Goal: Check status: Check status

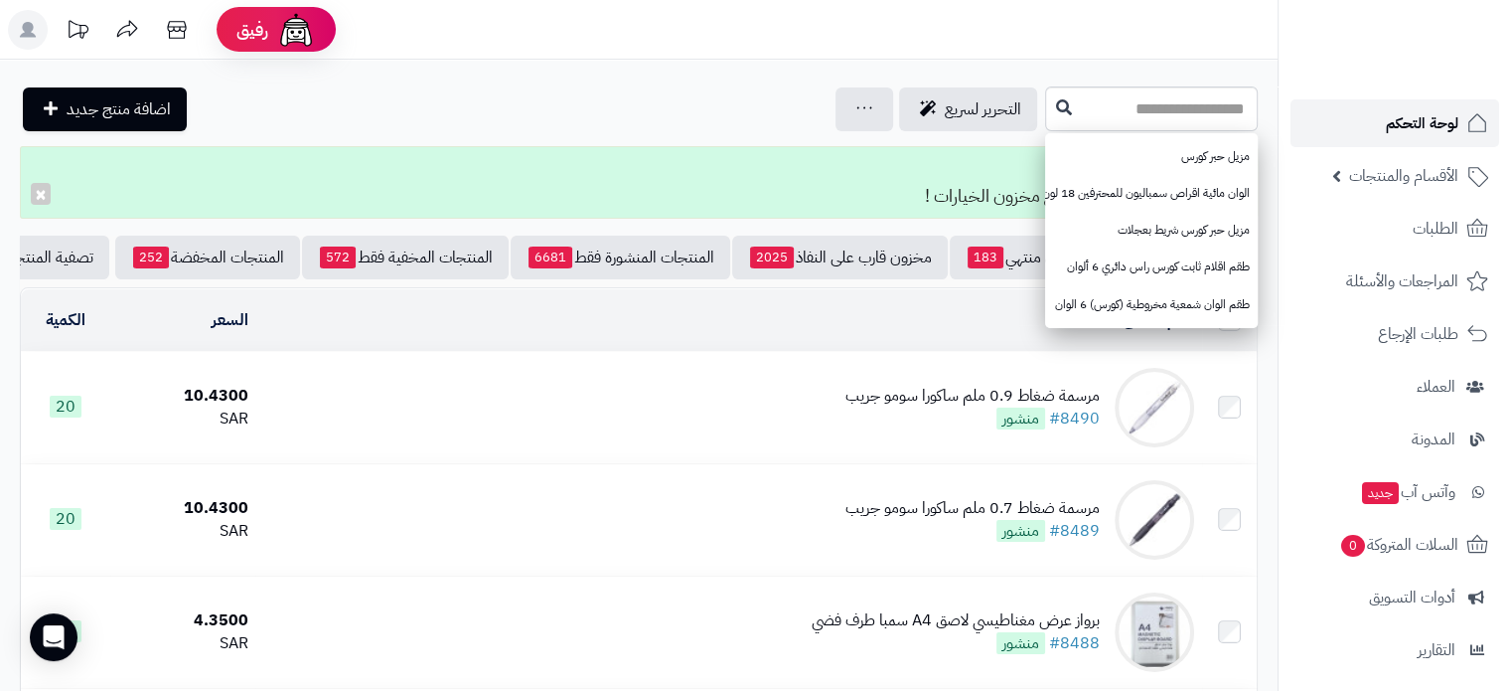
click at [1429, 110] on span "لوحة التحكم" at bounding box center [1422, 123] width 73 height 28
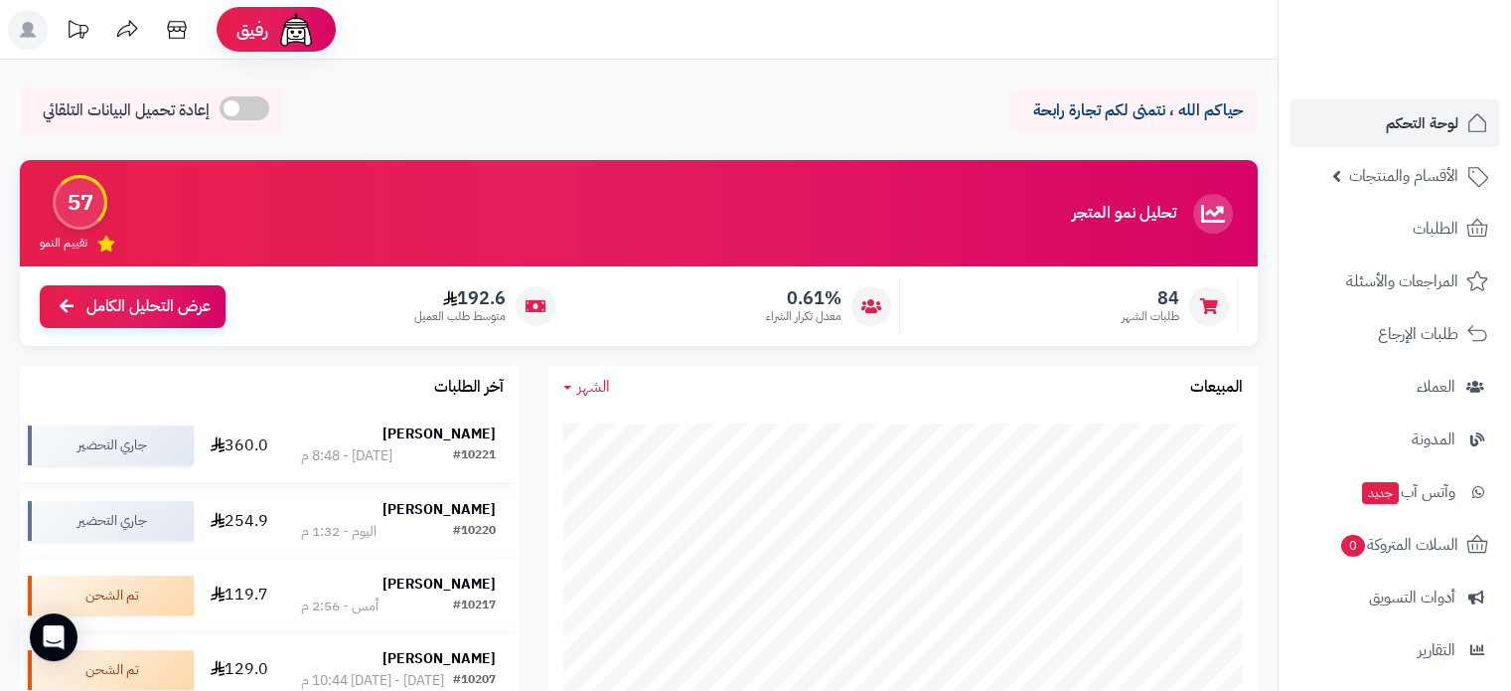
click at [384, 432] on strong "[PERSON_NAME]" at bounding box center [439, 433] width 113 height 21
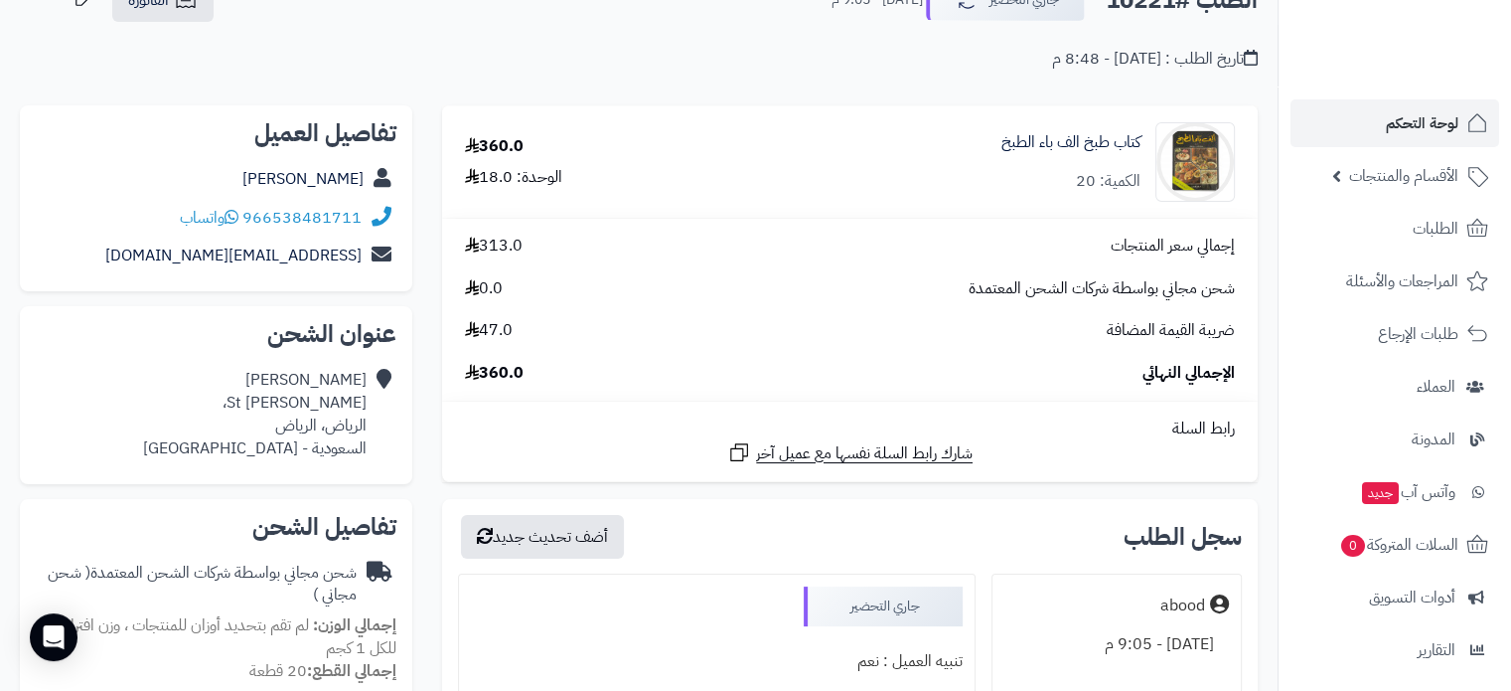
scroll to position [99, 0]
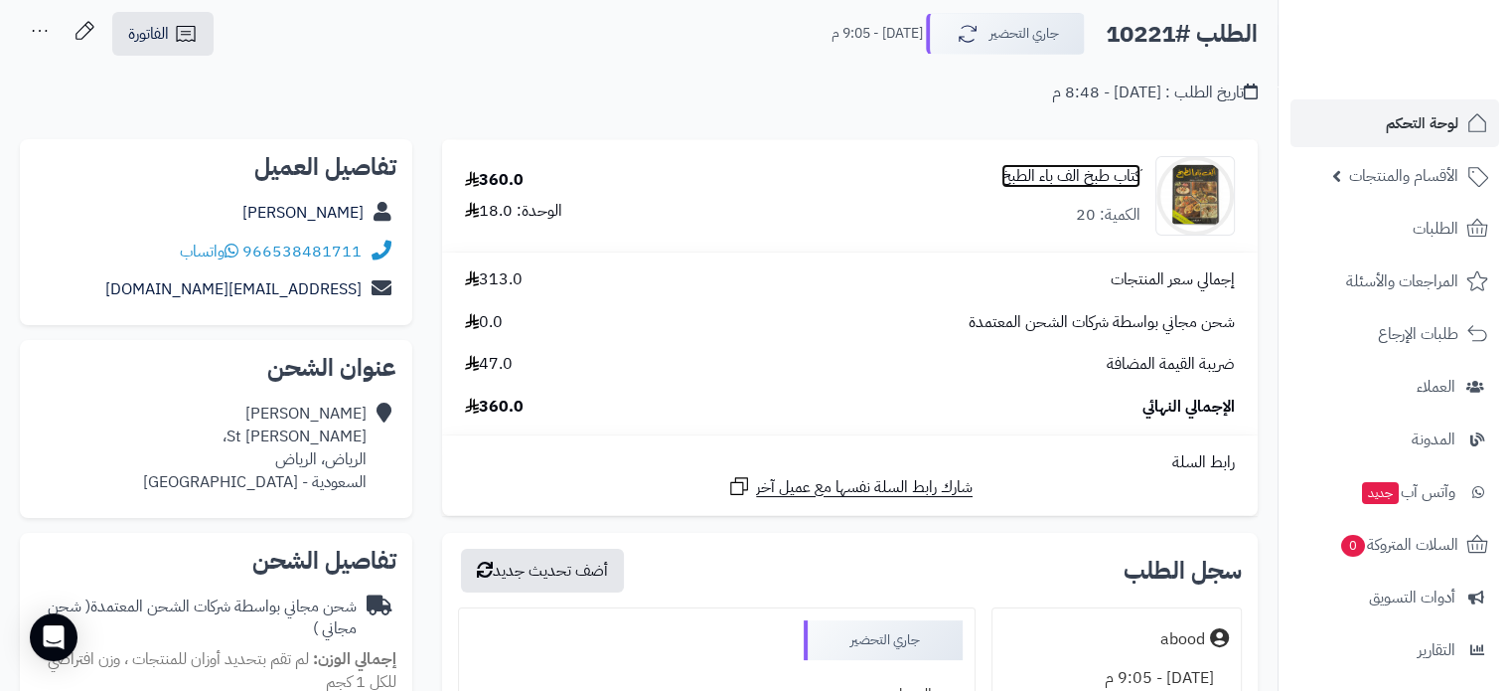
click at [1081, 178] on link "كتاب طبخ الف باء الطبخ" at bounding box center [1071, 176] width 139 height 23
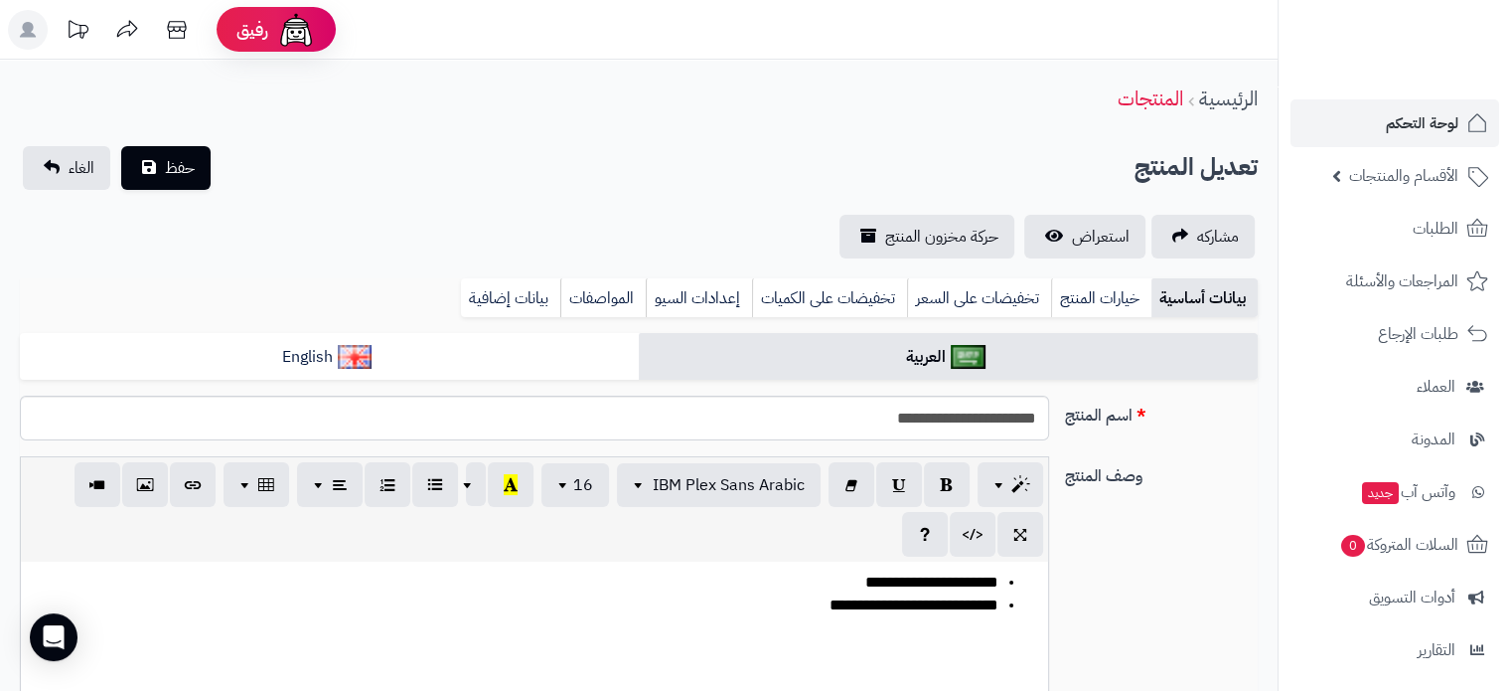
scroll to position [4213, 0]
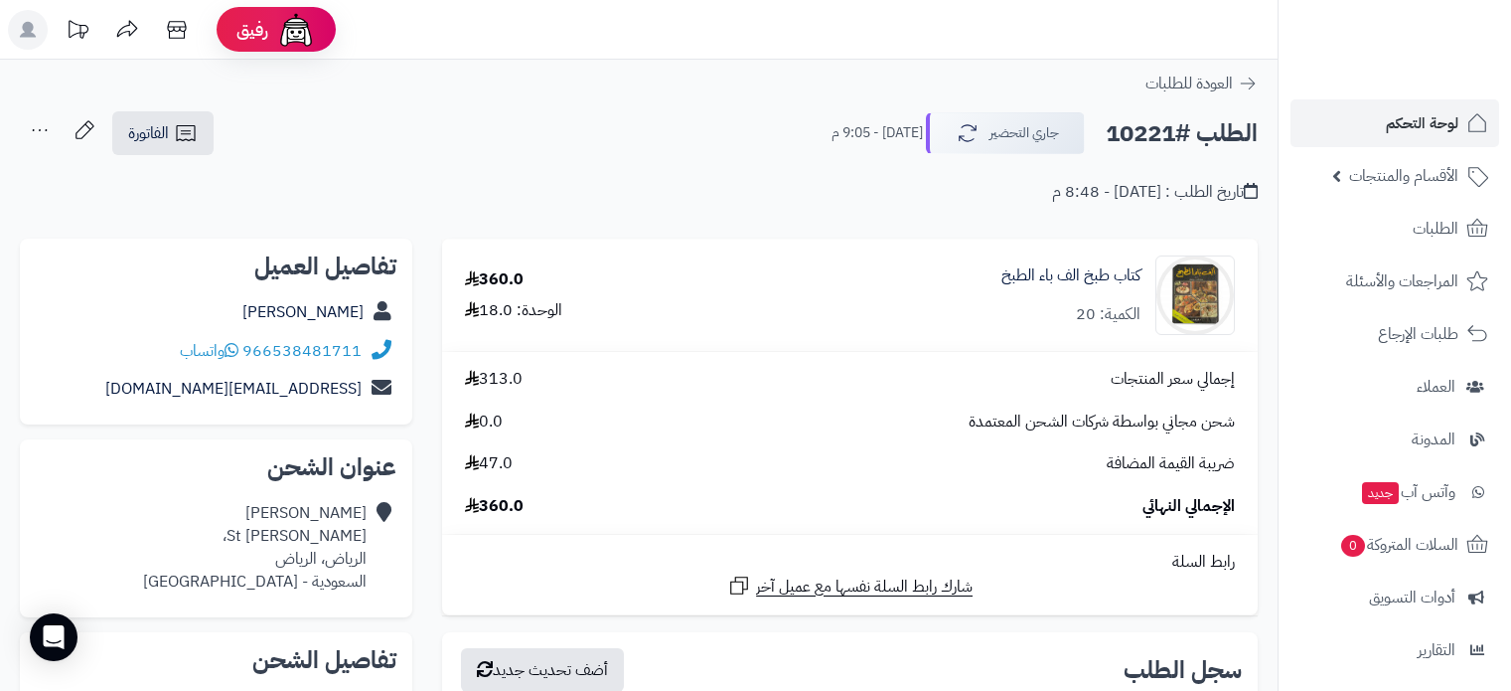
scroll to position [99, 0]
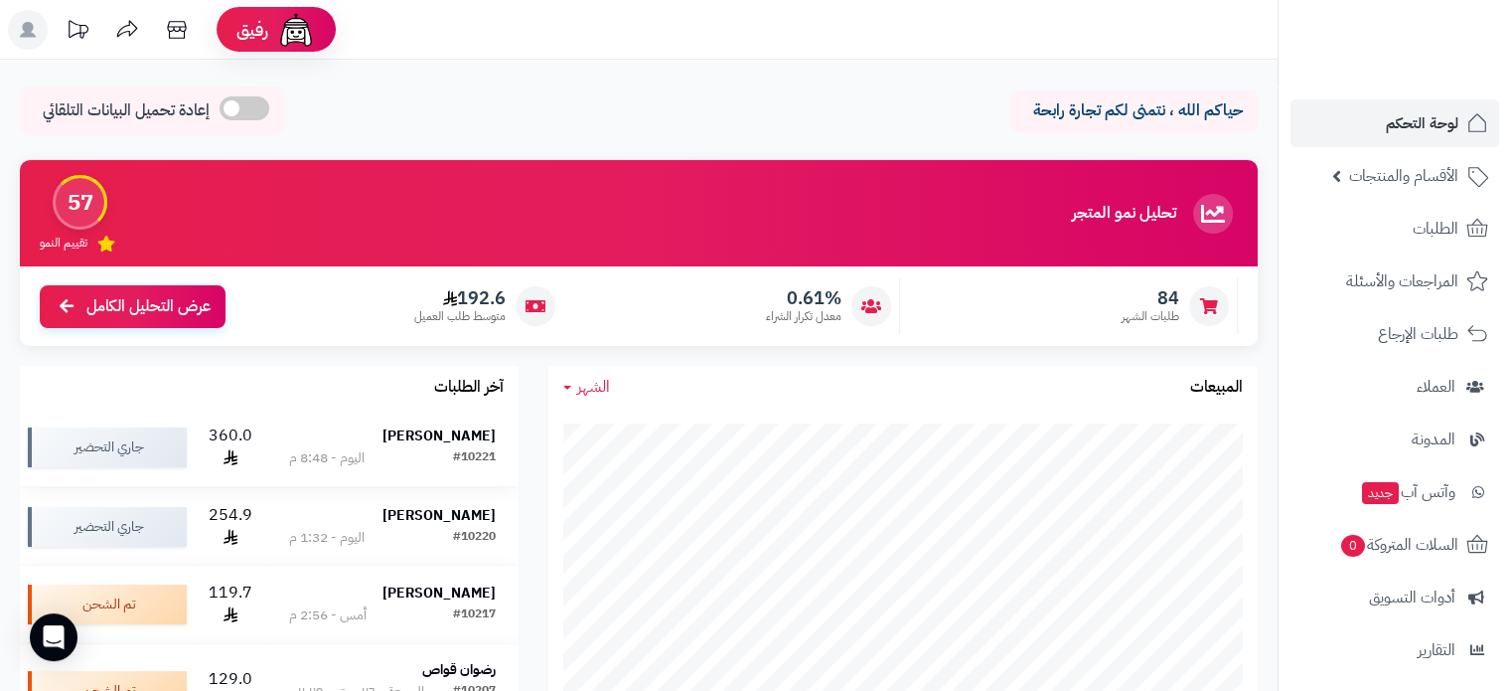
click at [440, 436] on strong "OTHMAN SULAIMAN" at bounding box center [439, 435] width 113 height 21
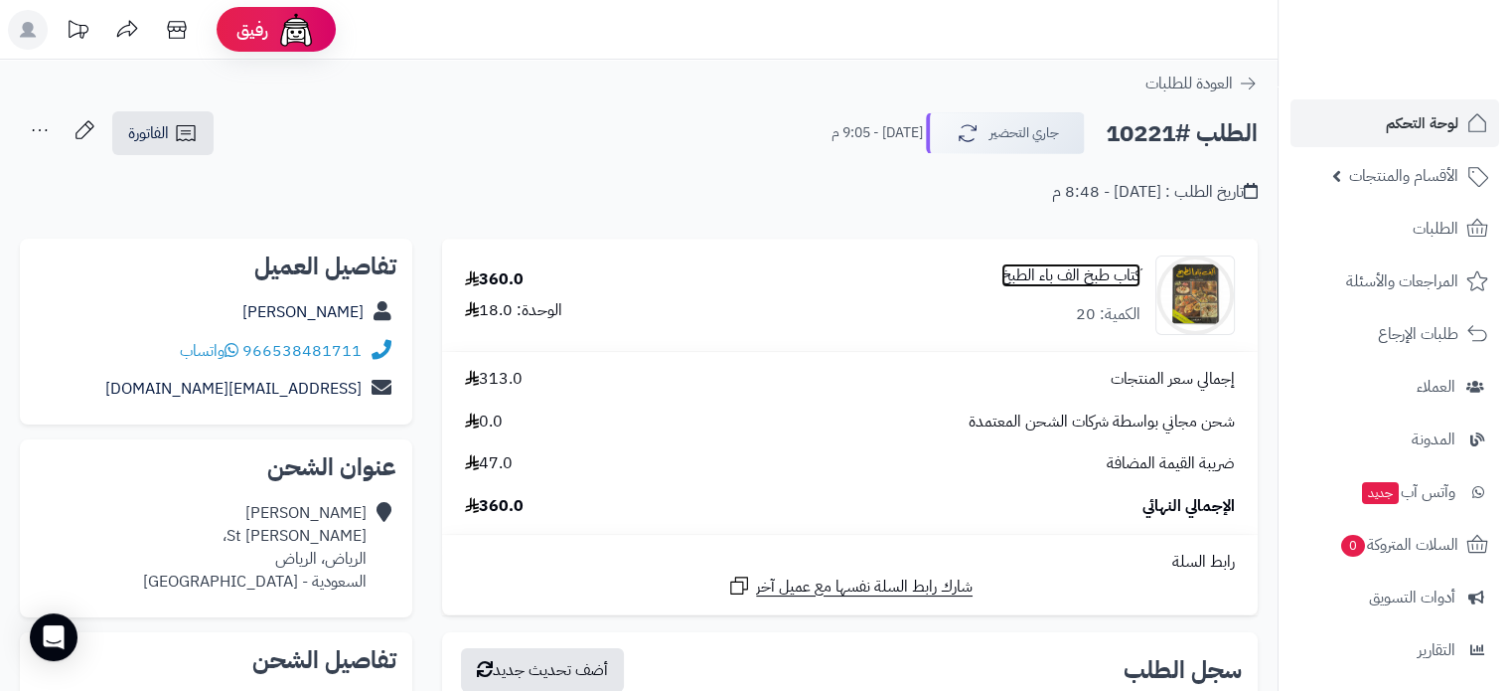
click at [1077, 277] on link "كتاب طبخ الف باء الطبخ" at bounding box center [1071, 275] width 139 height 23
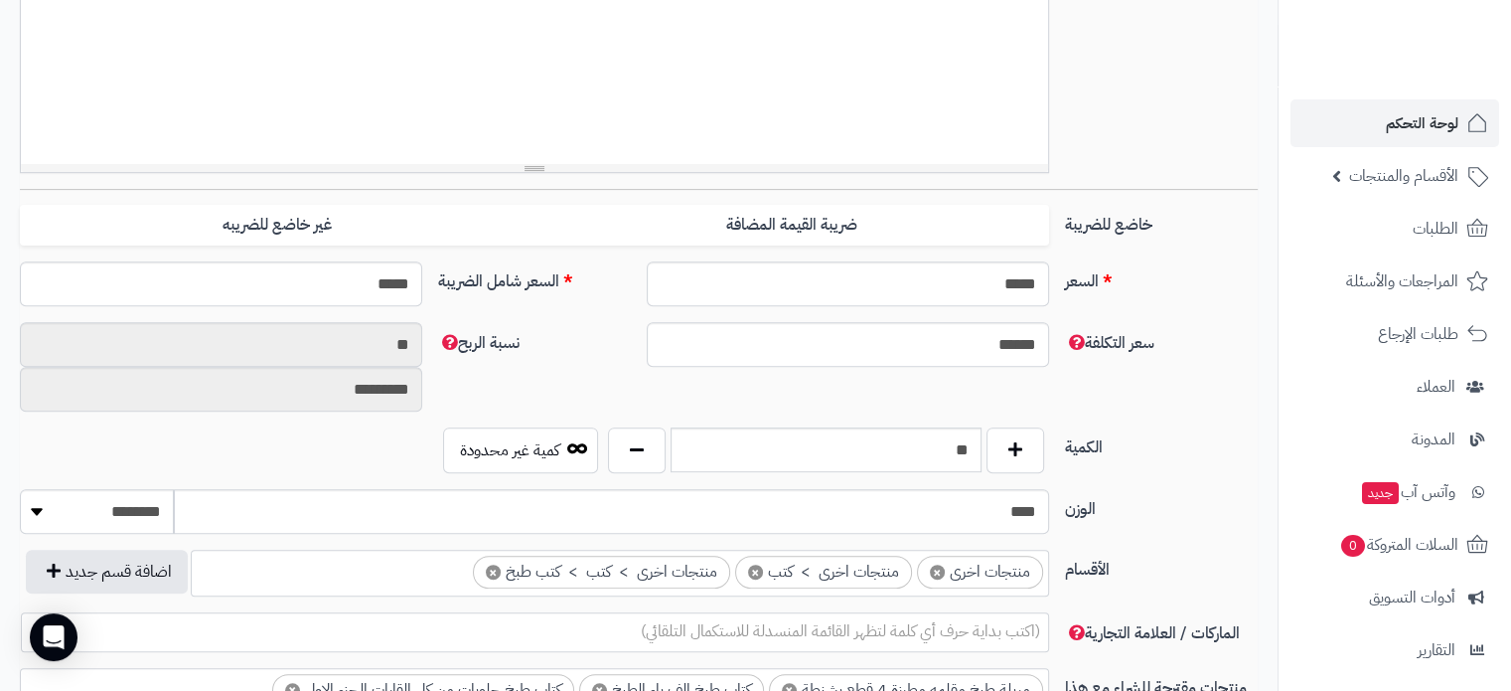
scroll to position [298, 0]
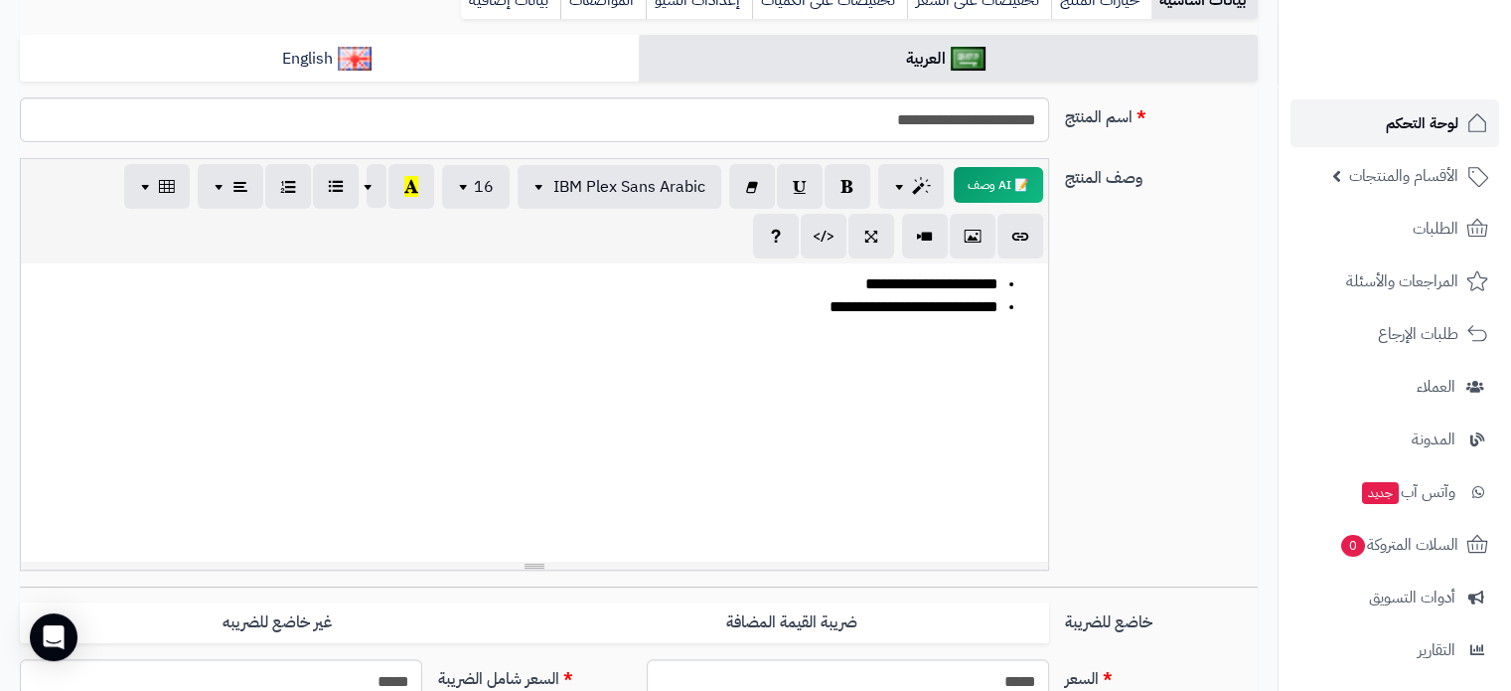
click at [1439, 132] on span "لوحة التحكم" at bounding box center [1422, 123] width 73 height 28
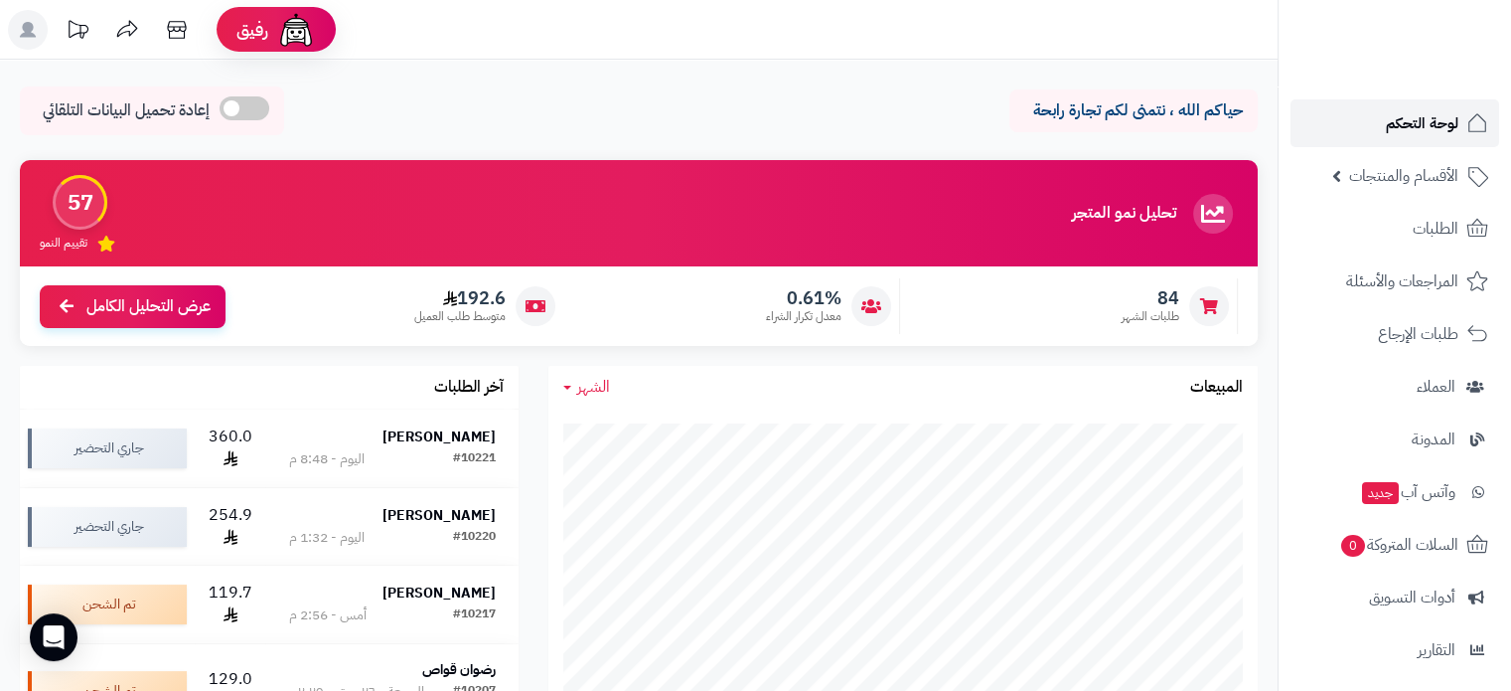
click at [1402, 122] on span "لوحة التحكم" at bounding box center [1422, 123] width 73 height 28
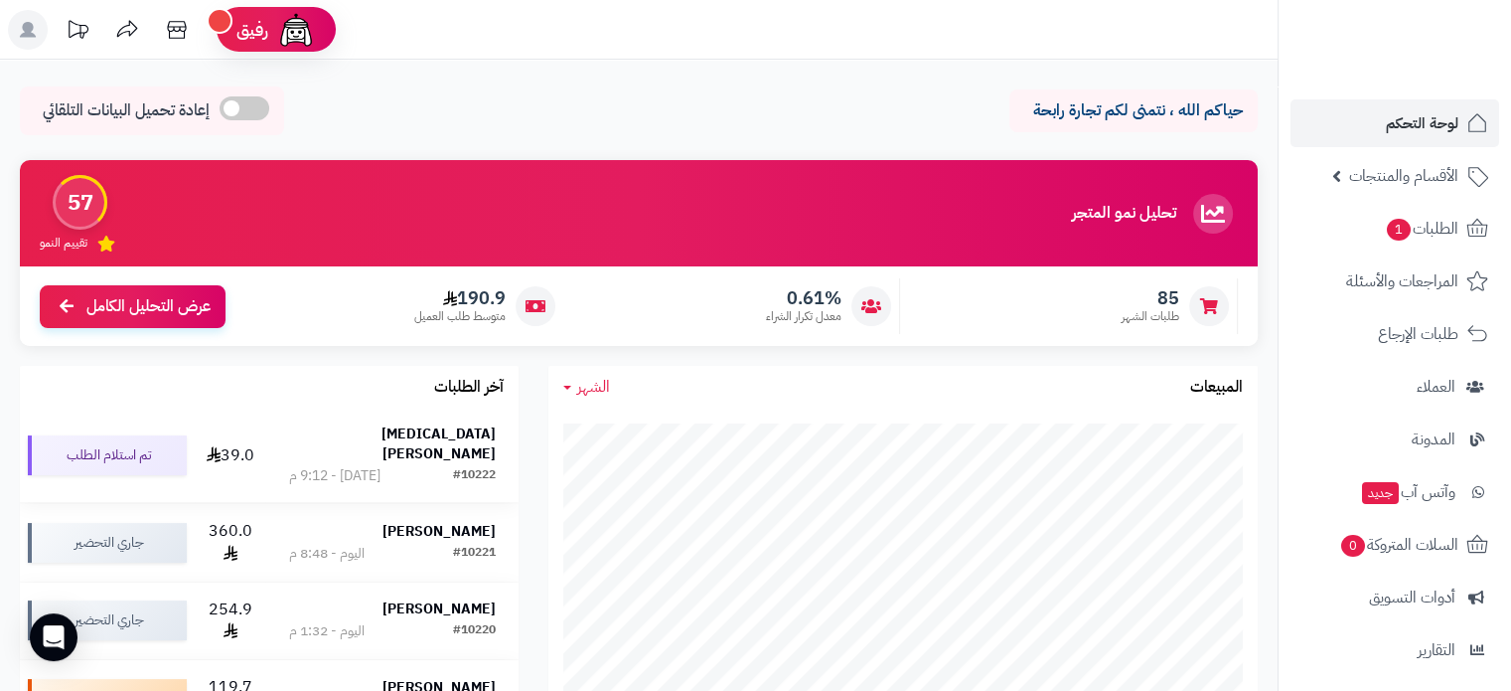
click at [465, 436] on strong "[MEDICAL_DATA][PERSON_NAME]" at bounding box center [439, 443] width 114 height 41
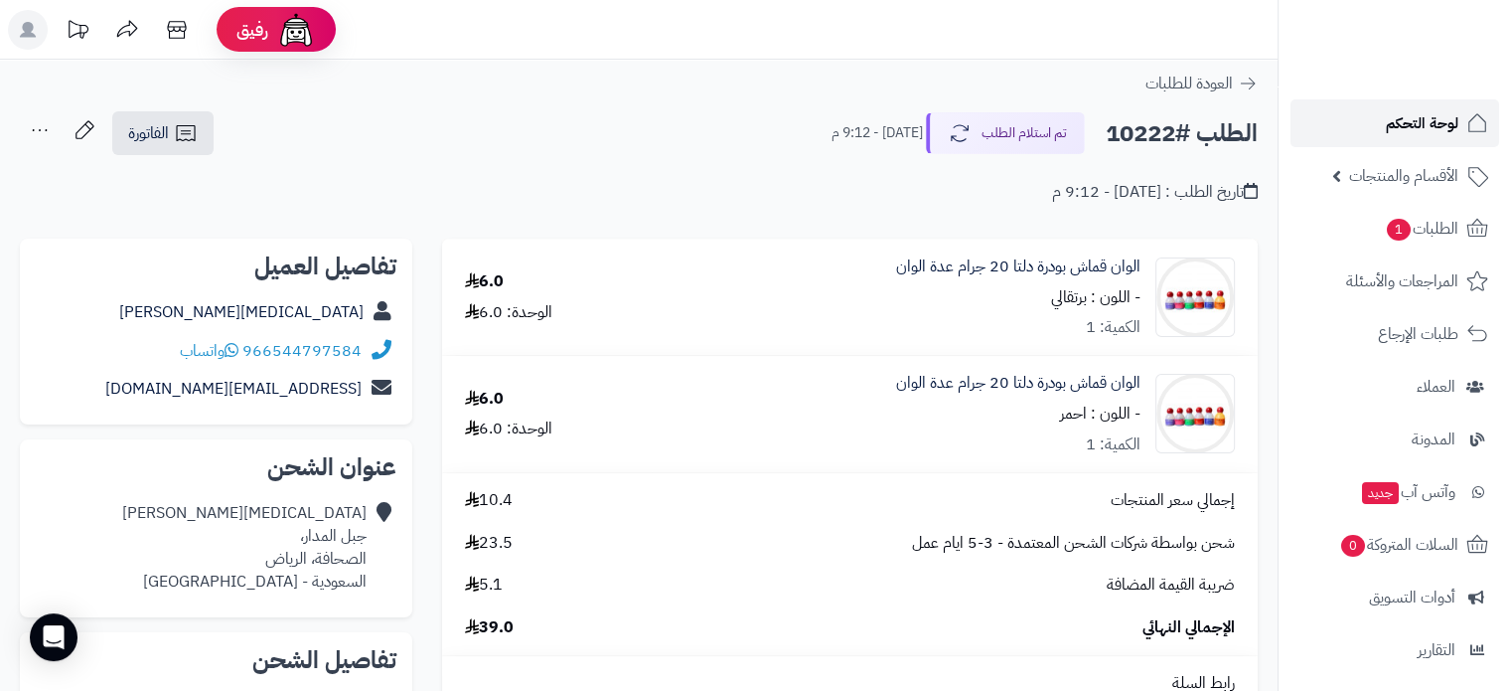
click at [1428, 122] on span "لوحة التحكم" at bounding box center [1422, 123] width 73 height 28
